Goal: Task Accomplishment & Management: Use online tool/utility

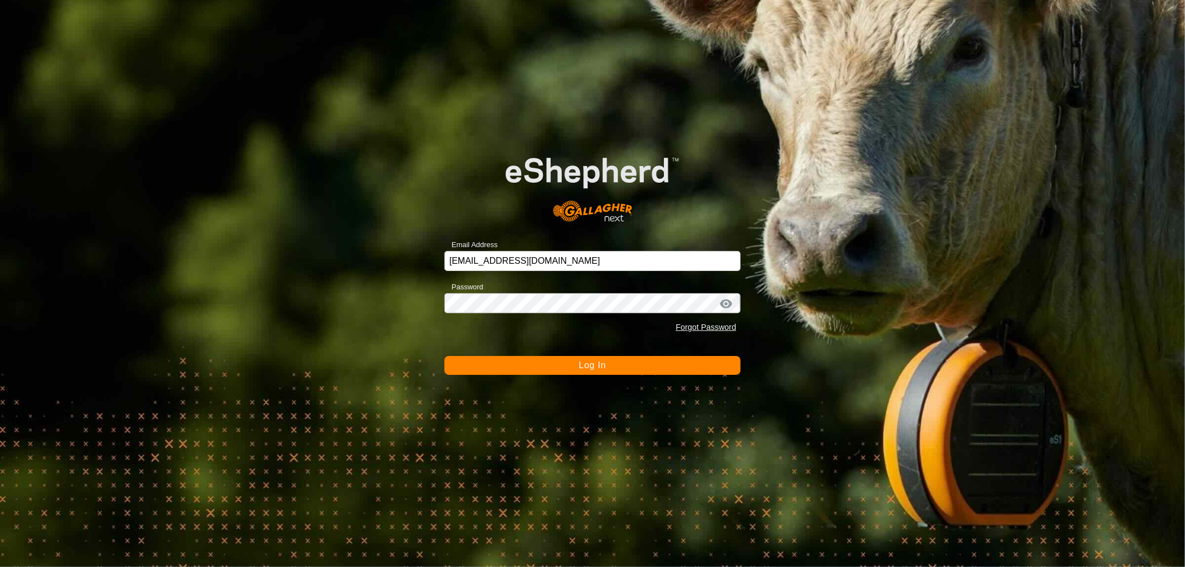
click at [444, 356] on button "Log In" at bounding box center [592, 365] width 296 height 19
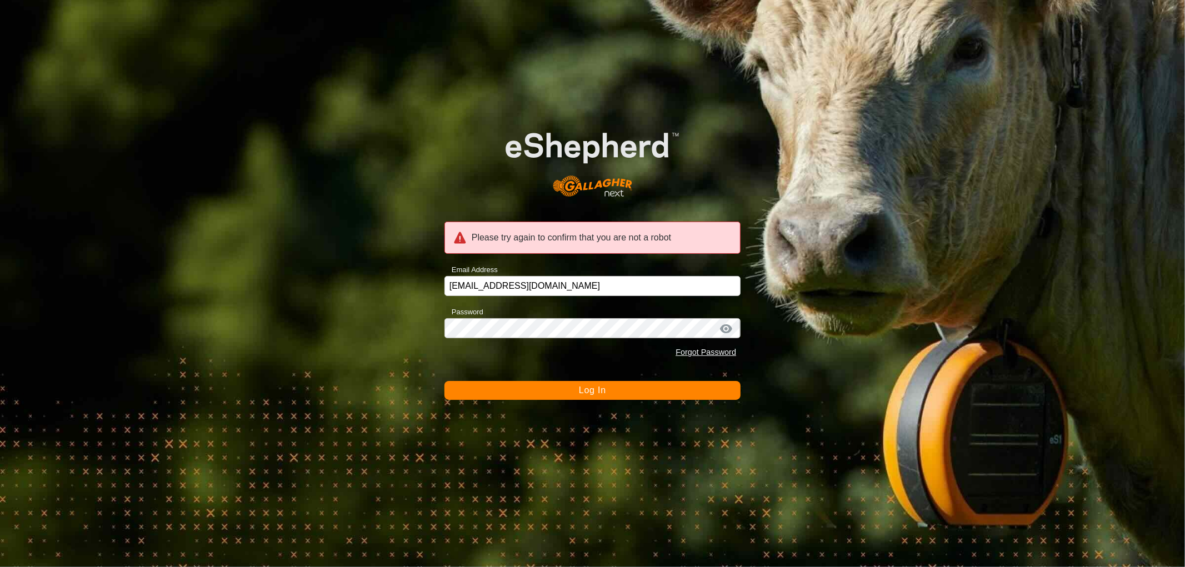
click at [549, 385] on button "Log In" at bounding box center [592, 390] width 296 height 19
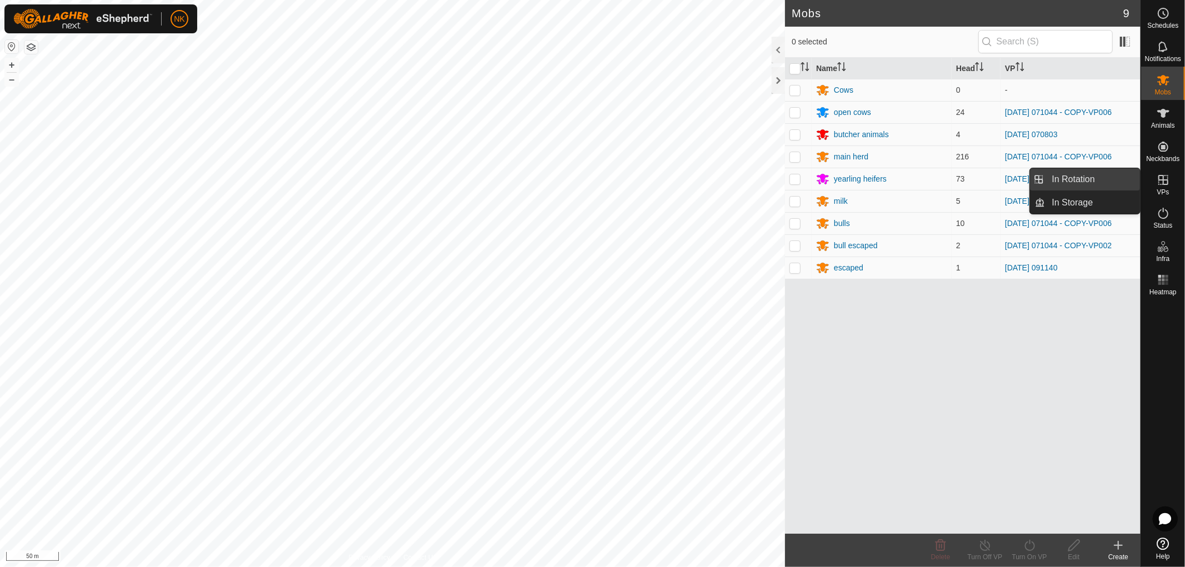
click at [1072, 178] on link "In Rotation" at bounding box center [1093, 179] width 95 height 22
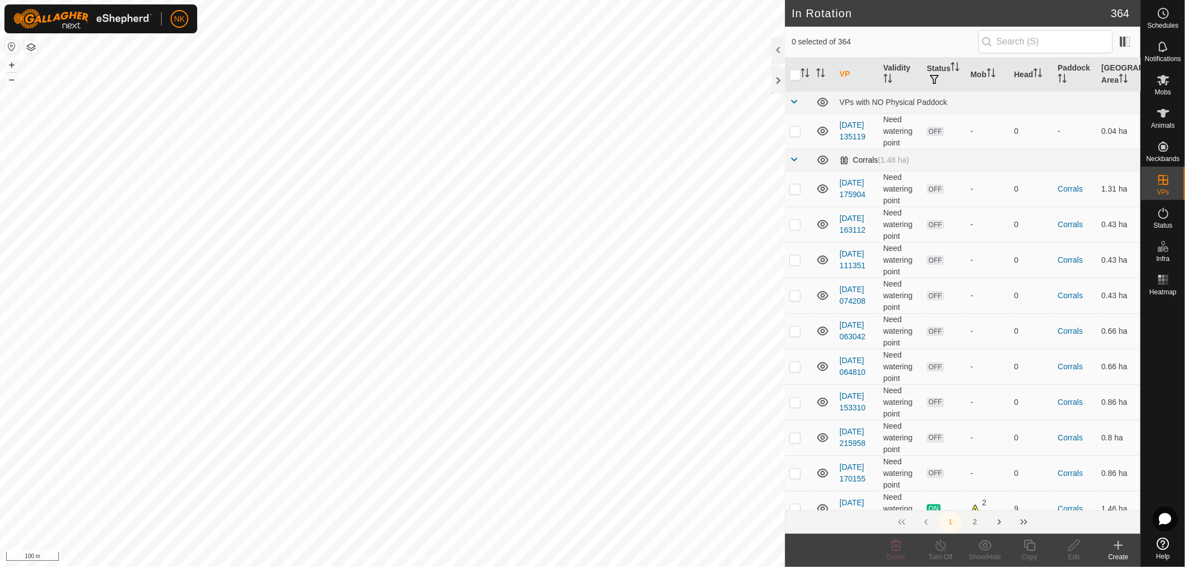
click at [792, 159] on span at bounding box center [794, 159] width 9 height 9
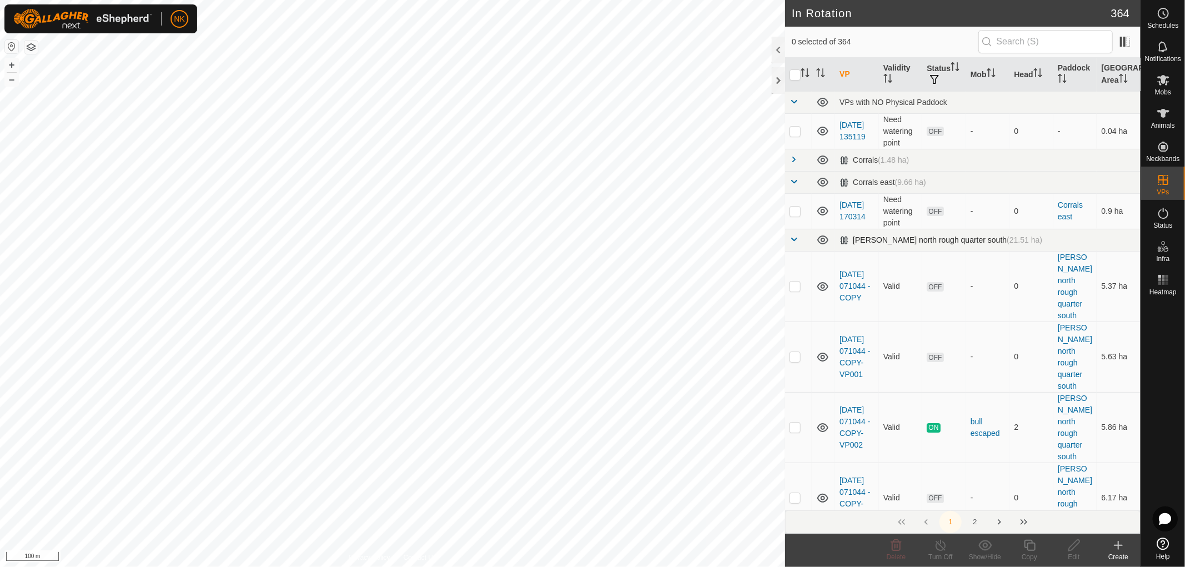
click at [797, 241] on span at bounding box center [794, 239] width 9 height 9
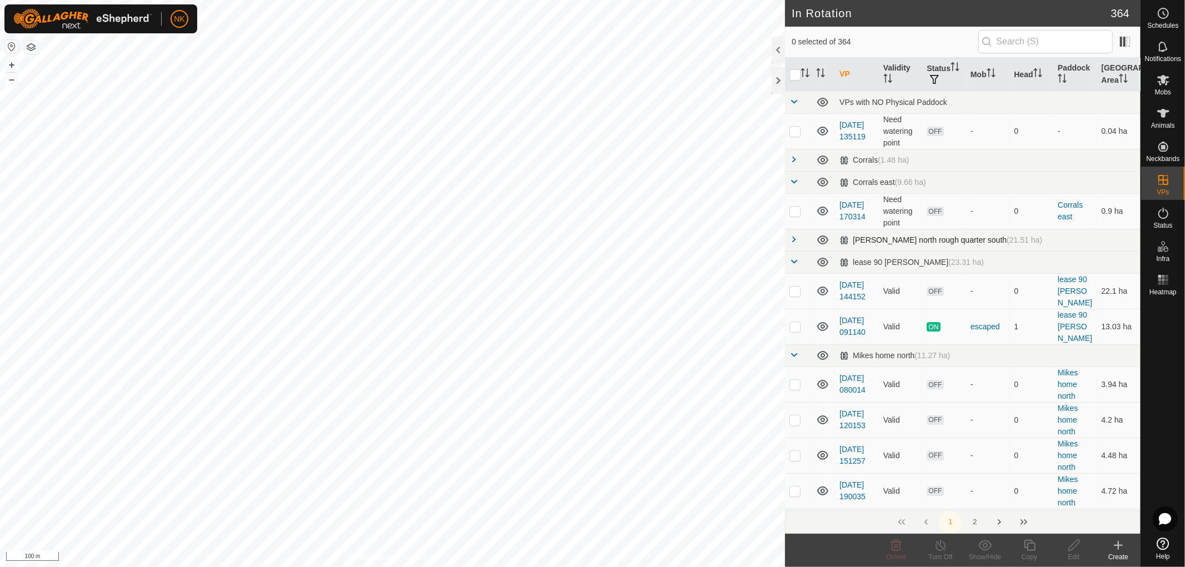
click at [787, 236] on td at bounding box center [798, 240] width 27 height 22
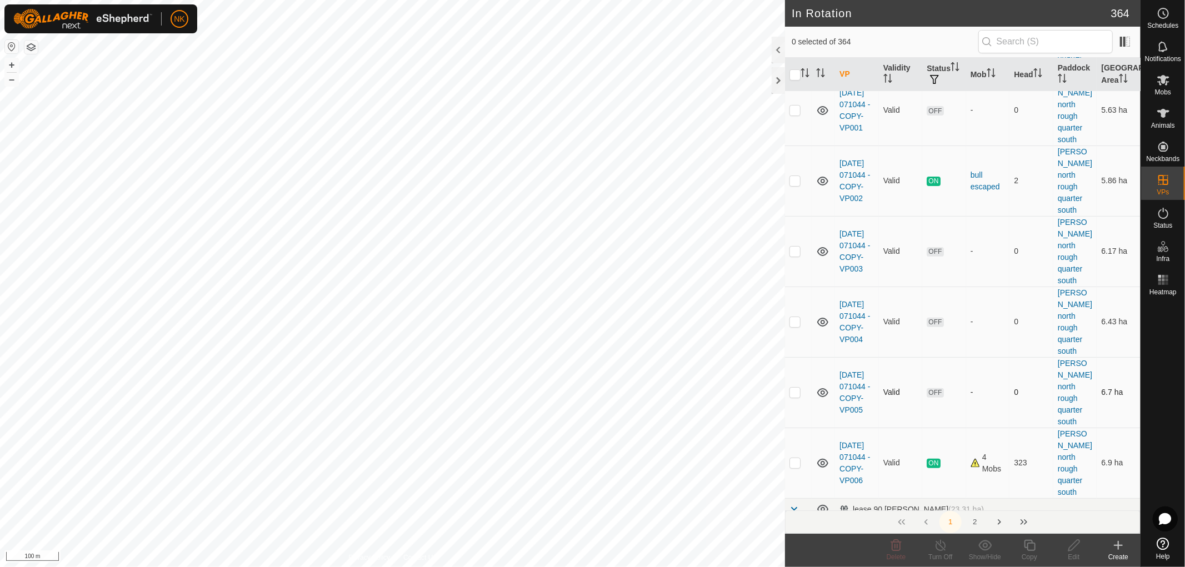
scroll to position [308, 0]
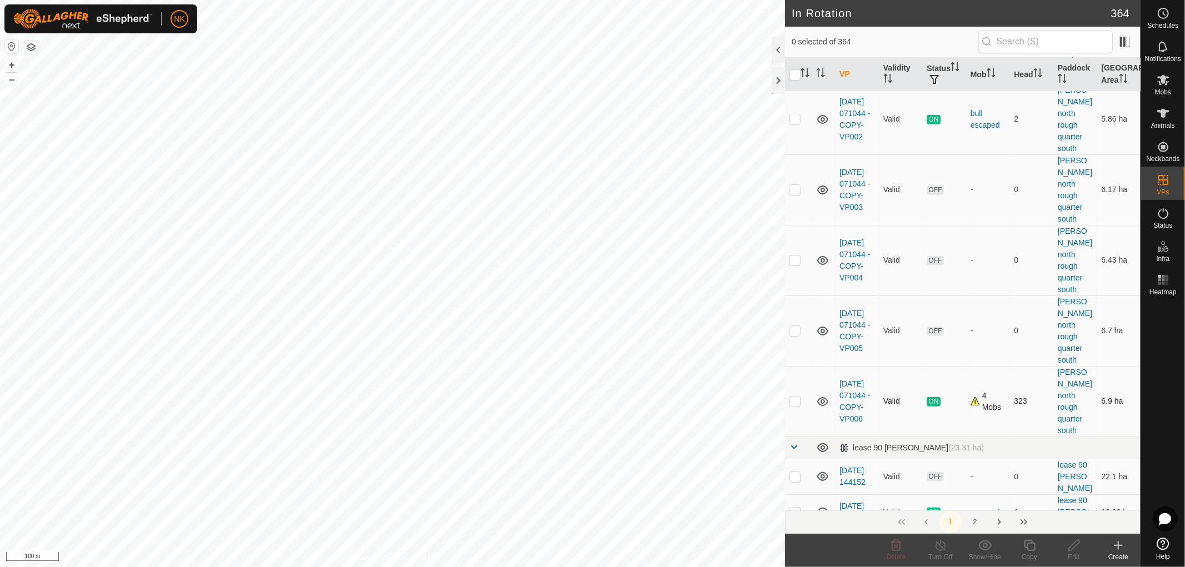
click at [795, 397] on p-checkbox at bounding box center [795, 401] width 11 height 9
checkbox input "true"
click at [1030, 546] on icon at bounding box center [1030, 545] width 14 height 13
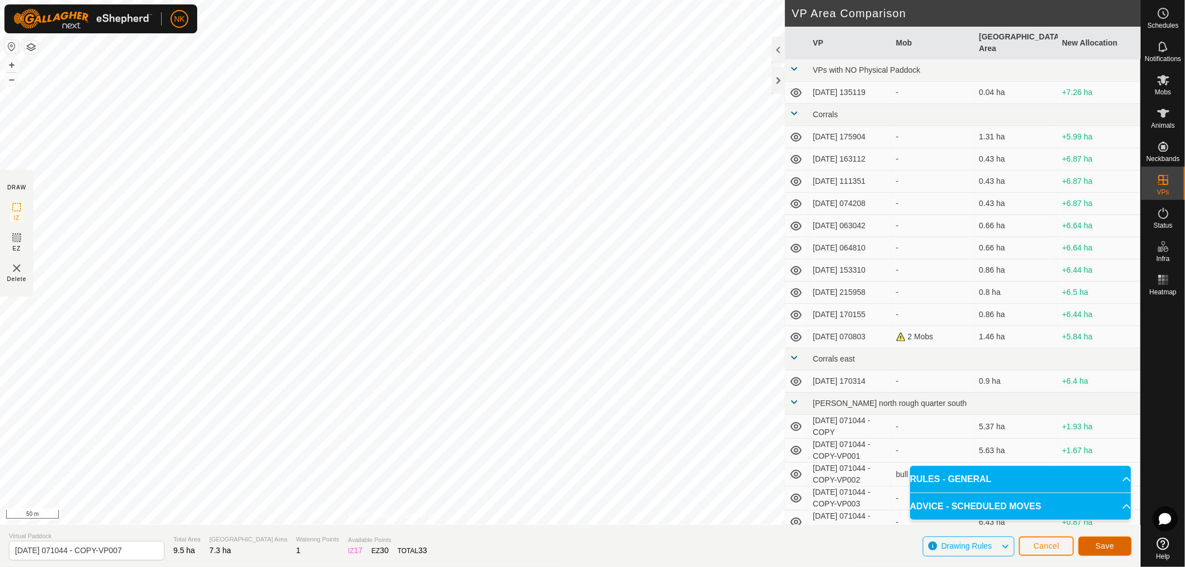
click at [1116, 546] on button "Save" at bounding box center [1104, 546] width 53 height 19
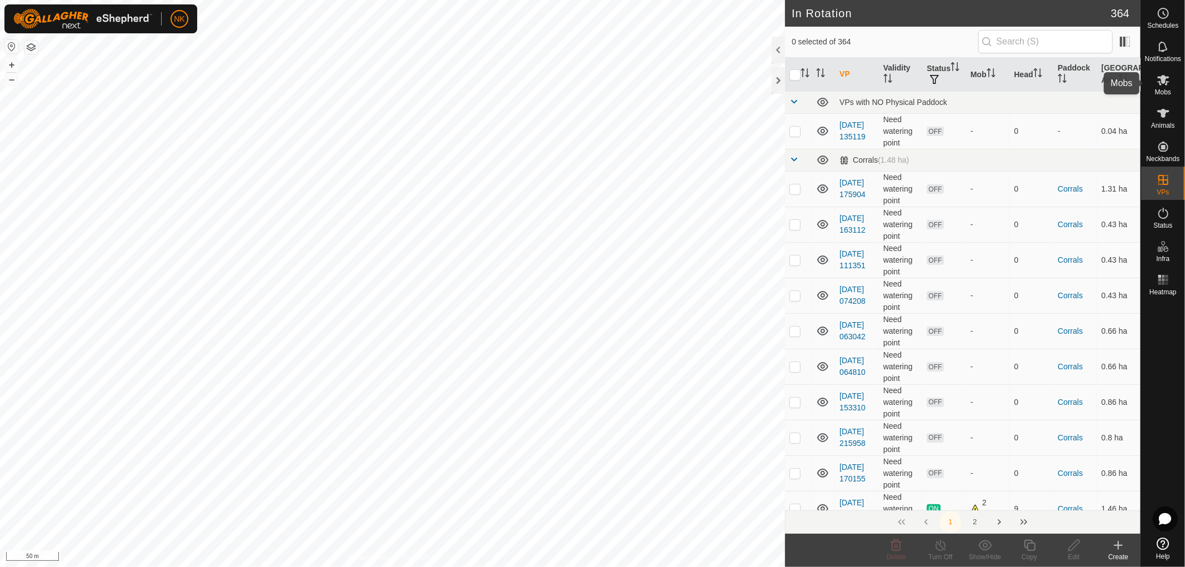
click at [1167, 83] on icon at bounding box center [1163, 80] width 12 height 11
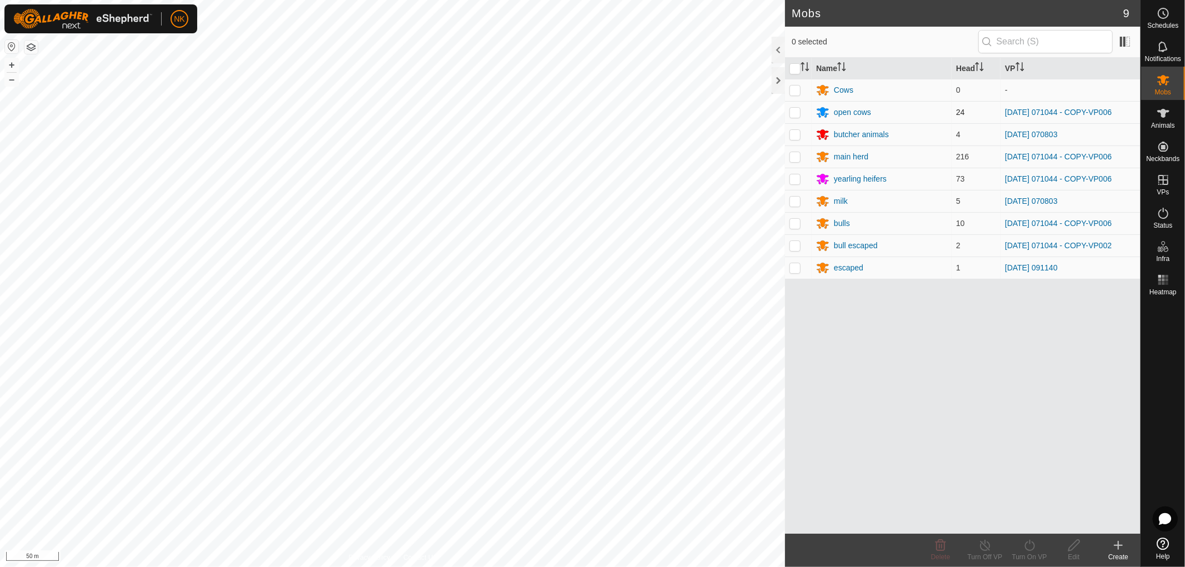
click at [792, 113] on p-checkbox at bounding box center [795, 112] width 11 height 9
checkbox input "true"
click at [797, 224] on p-checkbox at bounding box center [795, 223] width 11 height 9
checkbox input "true"
click at [798, 179] on p-checkbox at bounding box center [795, 178] width 11 height 9
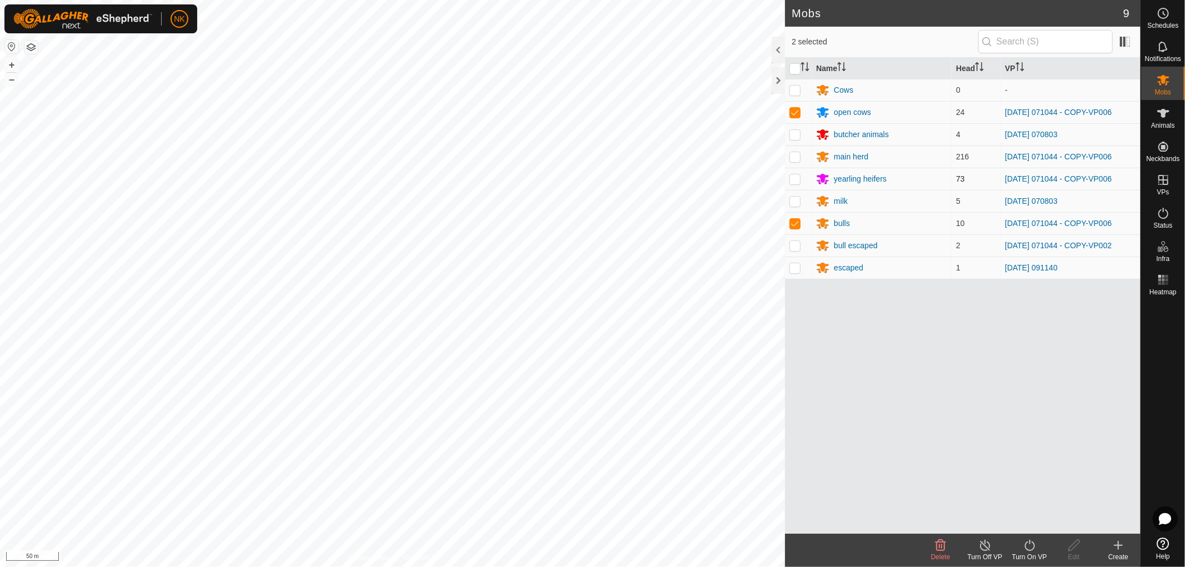
checkbox input "true"
click at [795, 156] on p-checkbox at bounding box center [795, 156] width 11 height 9
checkbox input "true"
click at [792, 246] on p-checkbox at bounding box center [795, 245] width 11 height 9
checkbox input "true"
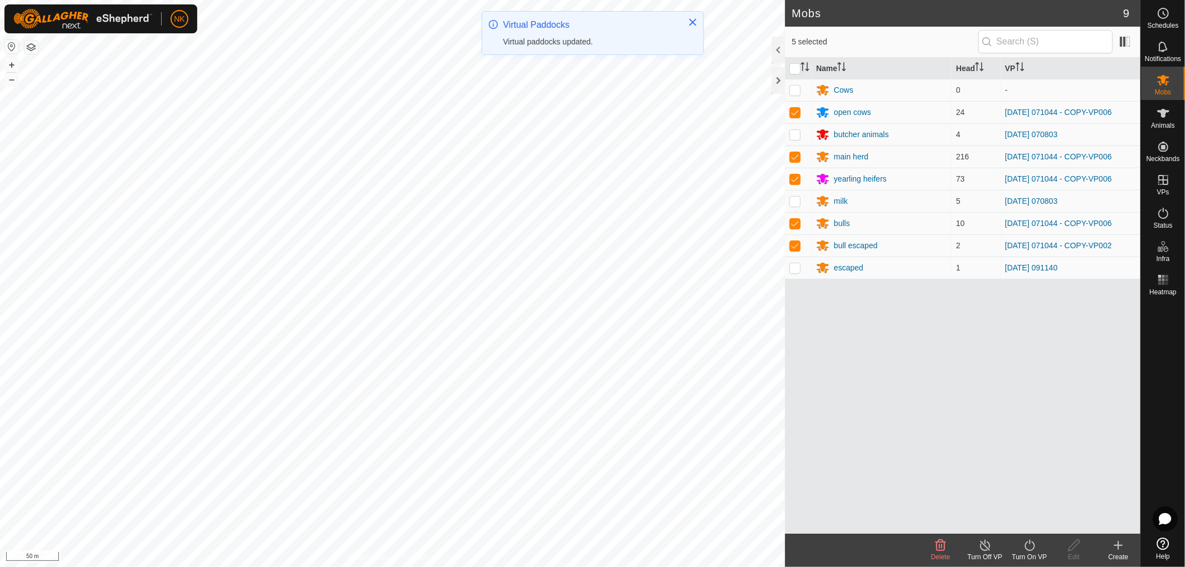
click at [1031, 543] on icon at bounding box center [1030, 545] width 14 height 13
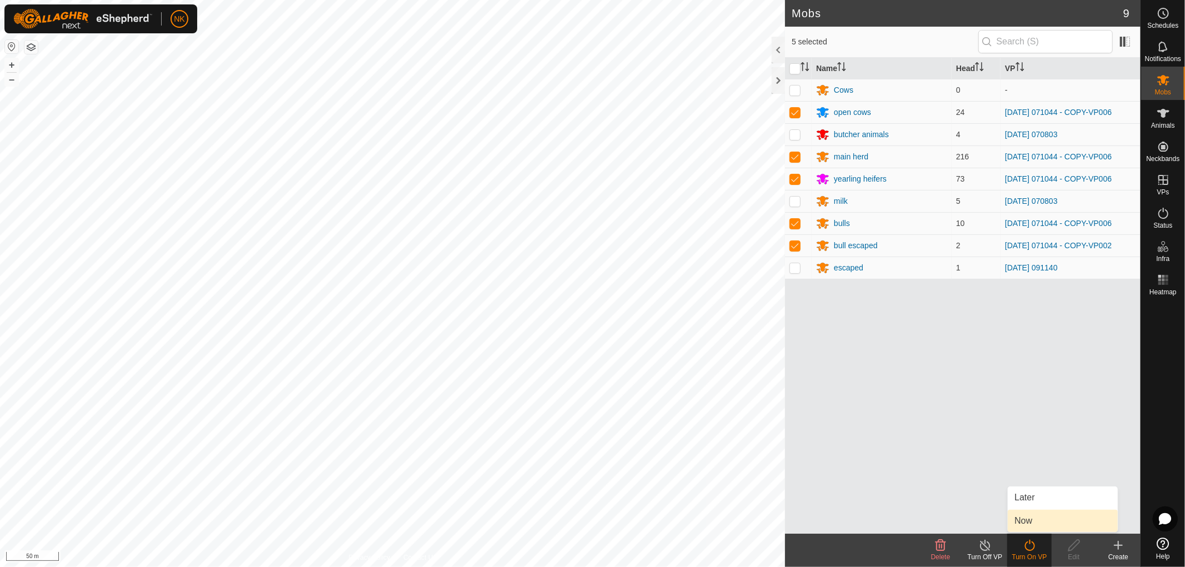
click at [1028, 519] on link "Now" at bounding box center [1063, 521] width 110 height 22
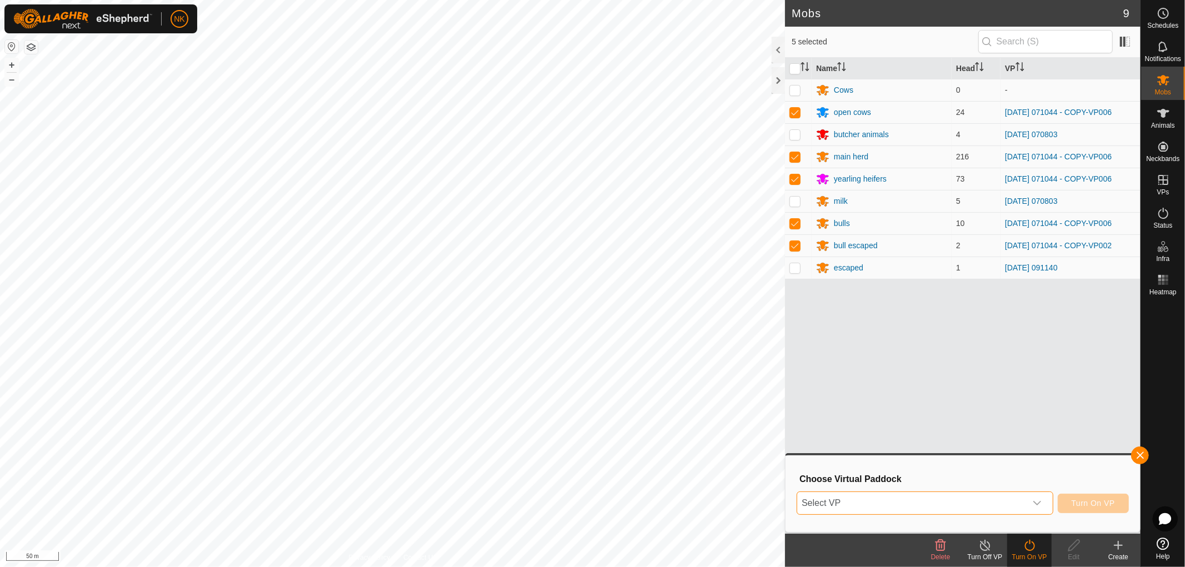
click at [976, 507] on span "Select VP" at bounding box center [911, 503] width 229 height 22
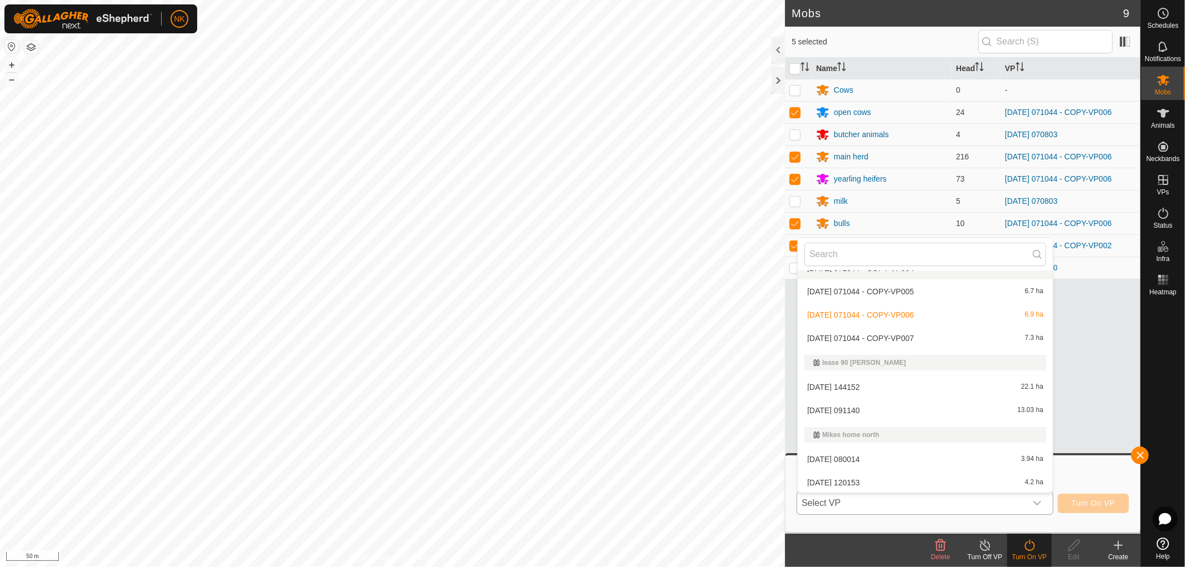
scroll to position [493, 0]
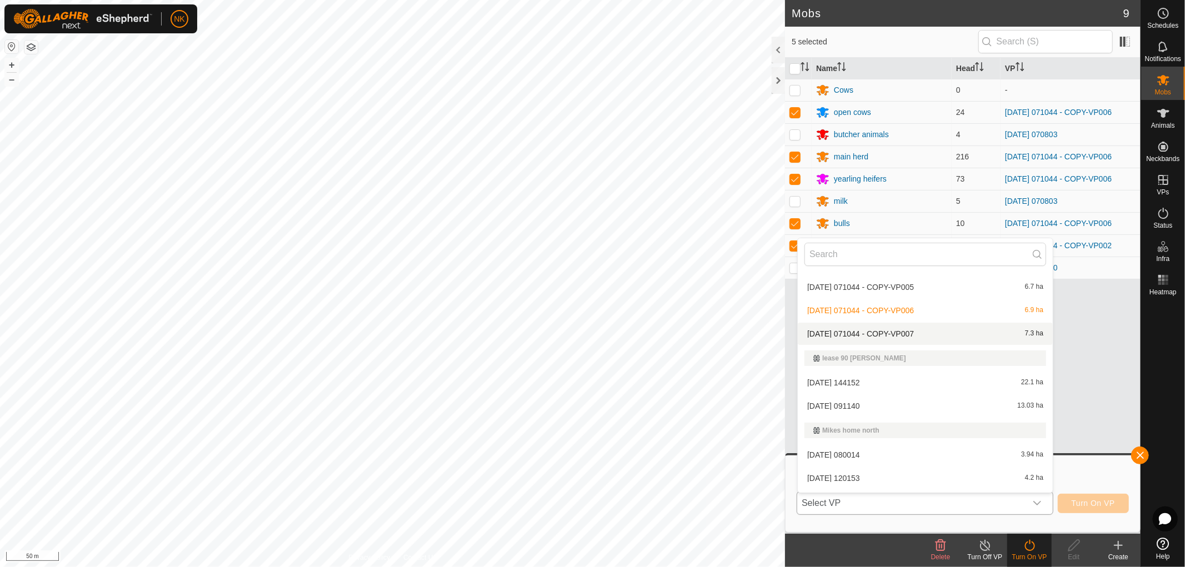
click at [891, 327] on li "[DATE] 071044 - COPY-VP007 7.3 ha" at bounding box center [925, 334] width 255 height 22
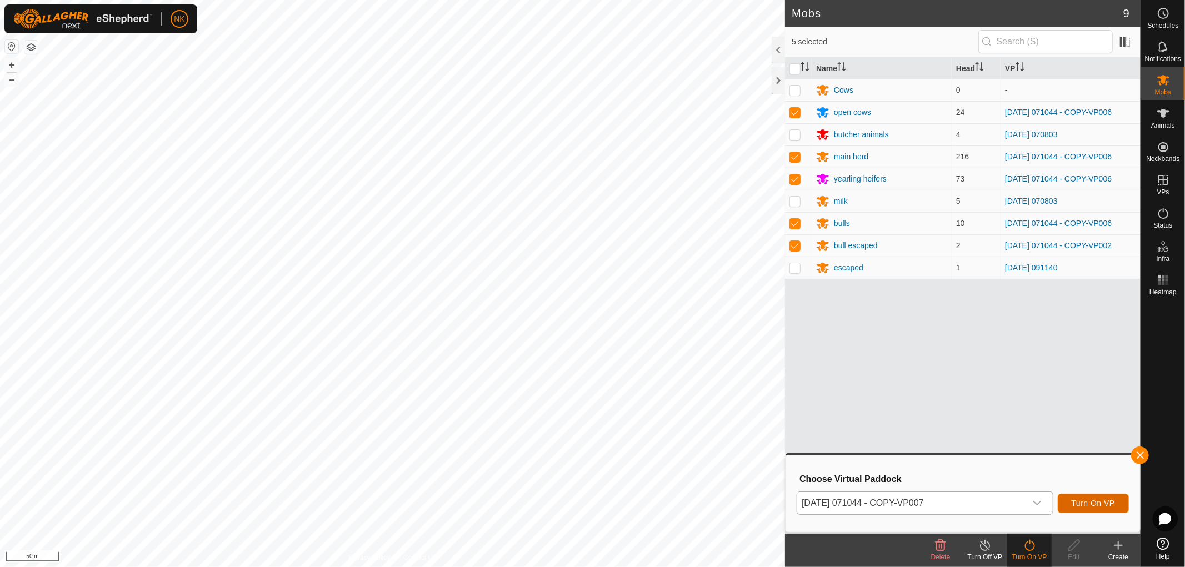
click at [1096, 494] on button "Turn On VP" at bounding box center [1093, 503] width 71 height 19
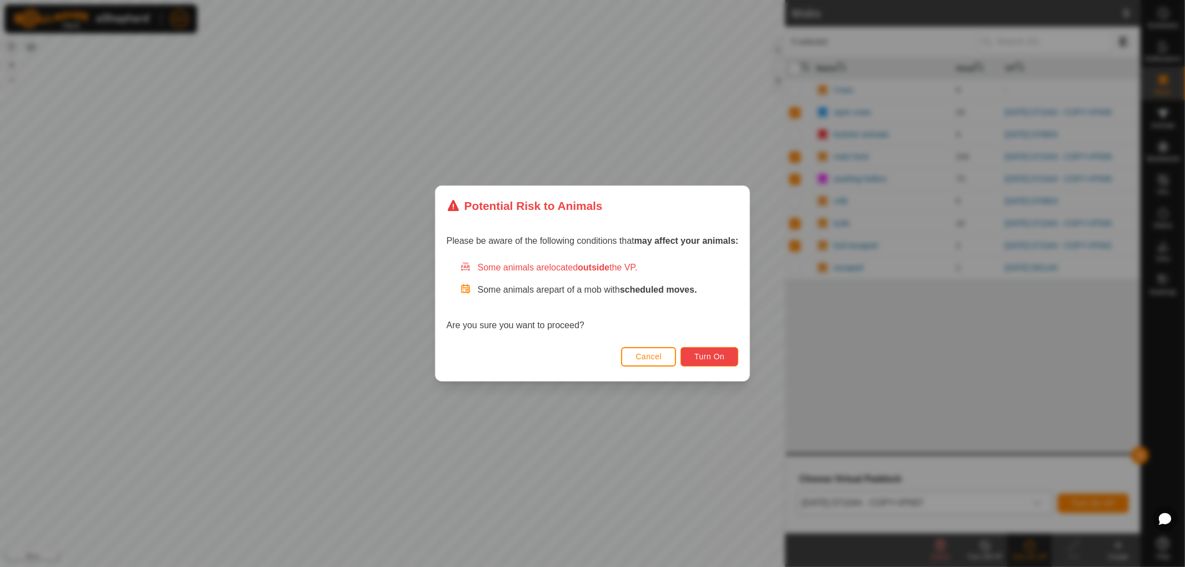
click at [697, 353] on span "Turn On" at bounding box center [710, 356] width 30 height 9
